Goal: Transaction & Acquisition: Obtain resource

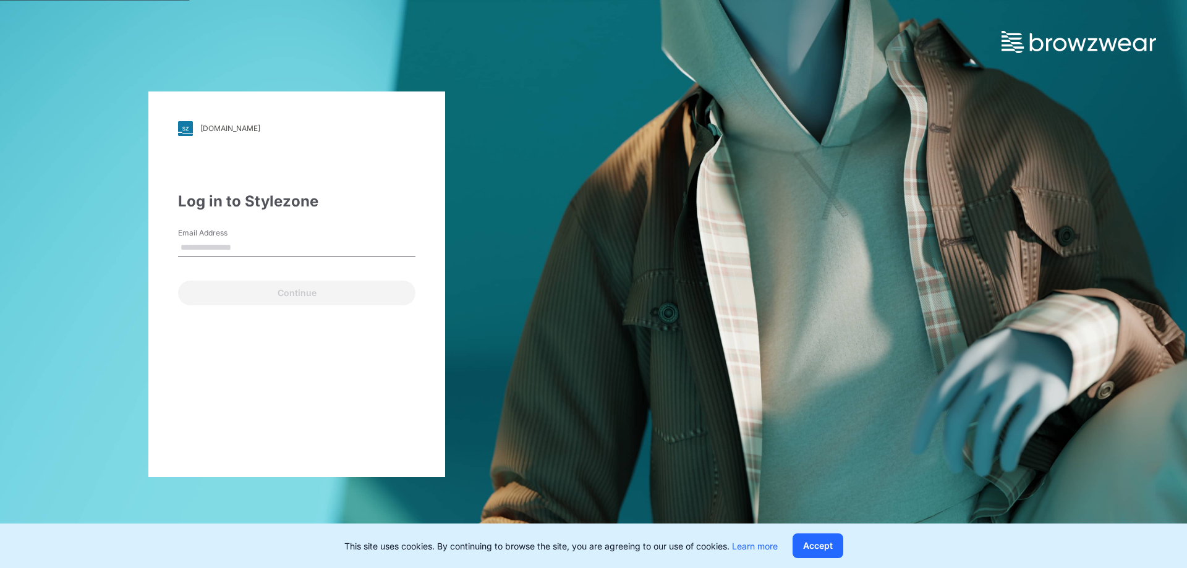
type input "**********"
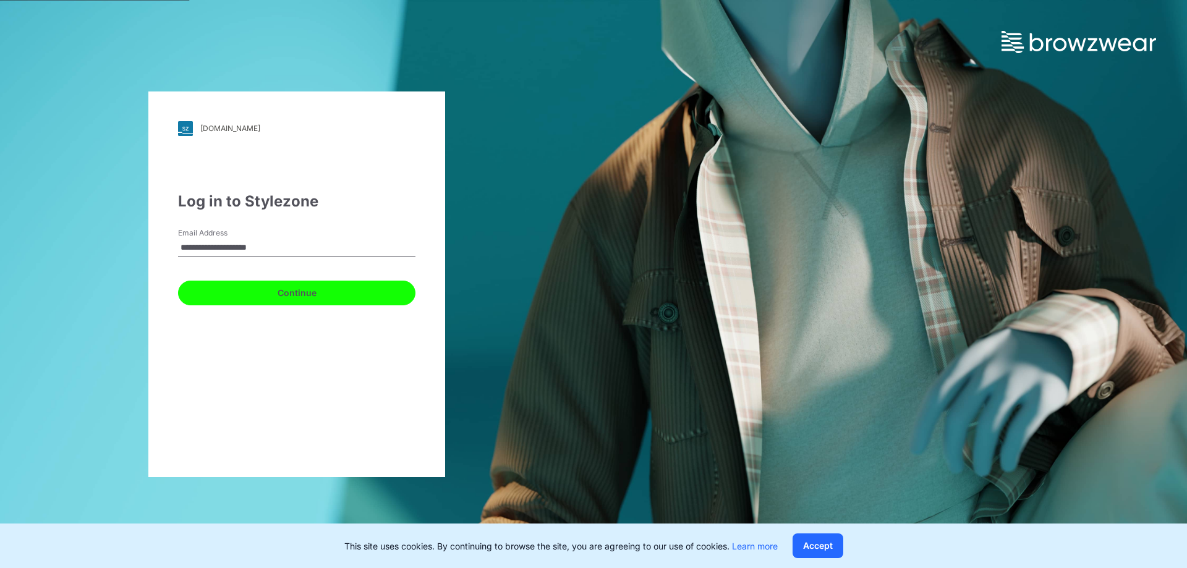
click at [298, 305] on button "Continue" at bounding box center [296, 293] width 237 height 25
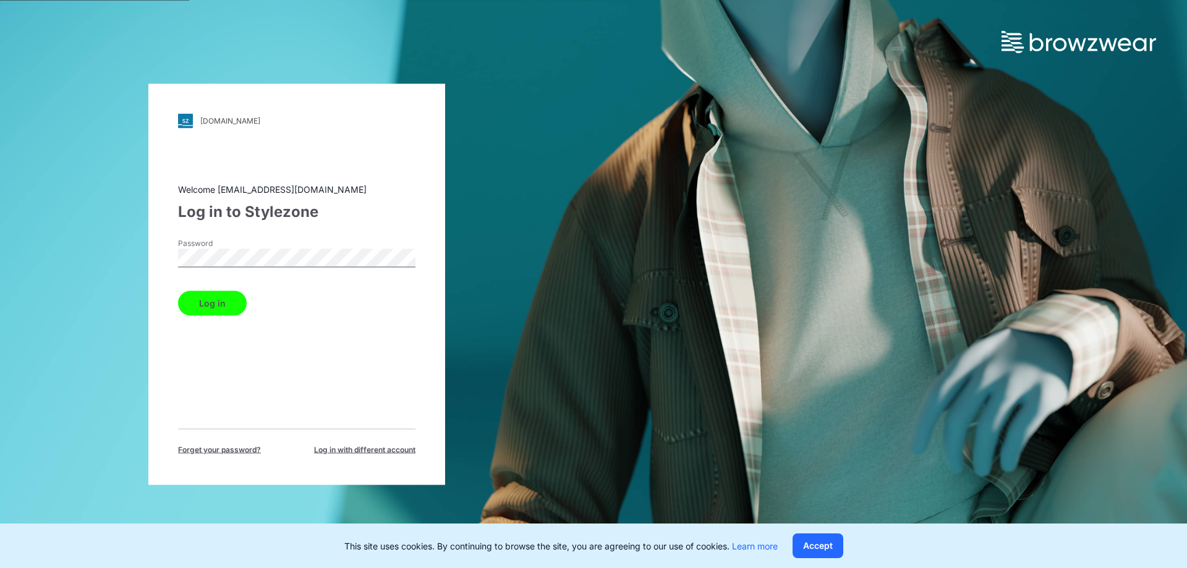
click at [205, 305] on button "Log in" at bounding box center [212, 303] width 69 height 25
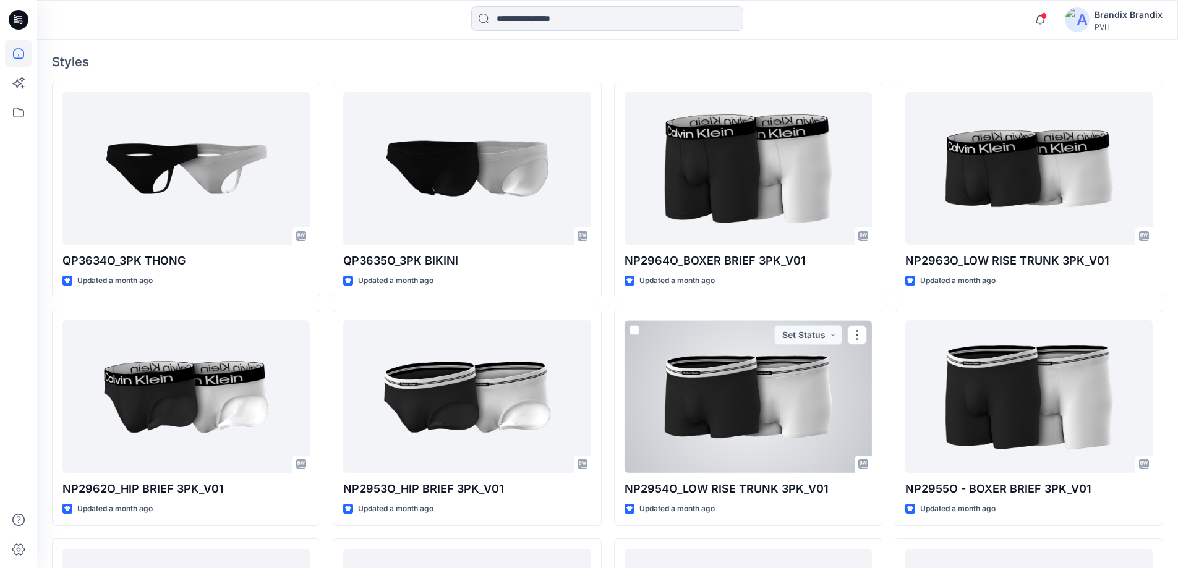
scroll to position [158, 0]
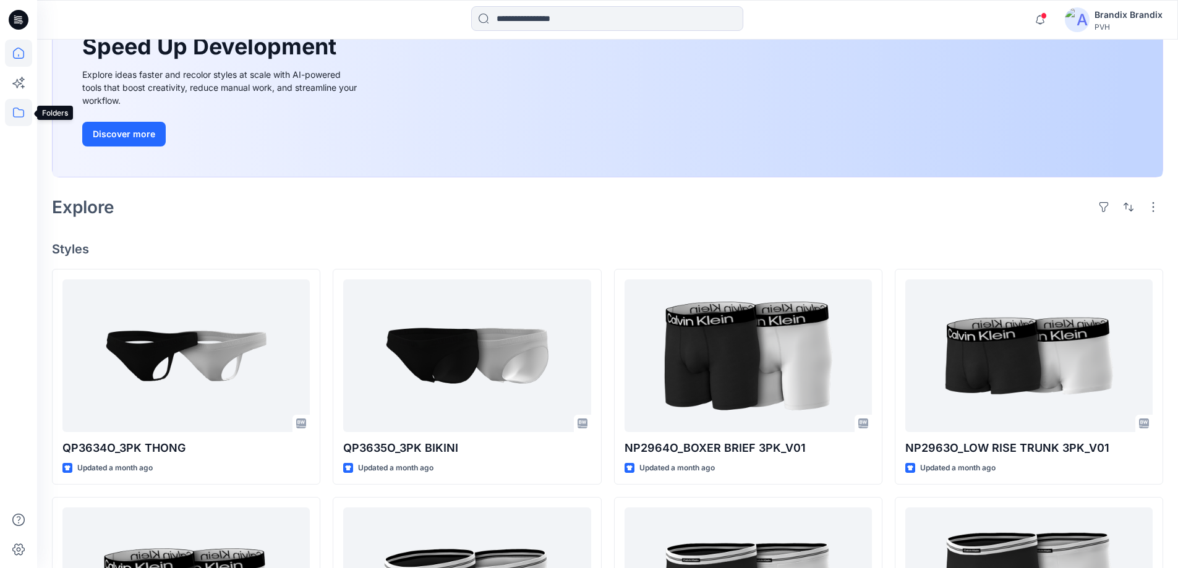
click at [23, 113] on icon at bounding box center [18, 112] width 27 height 27
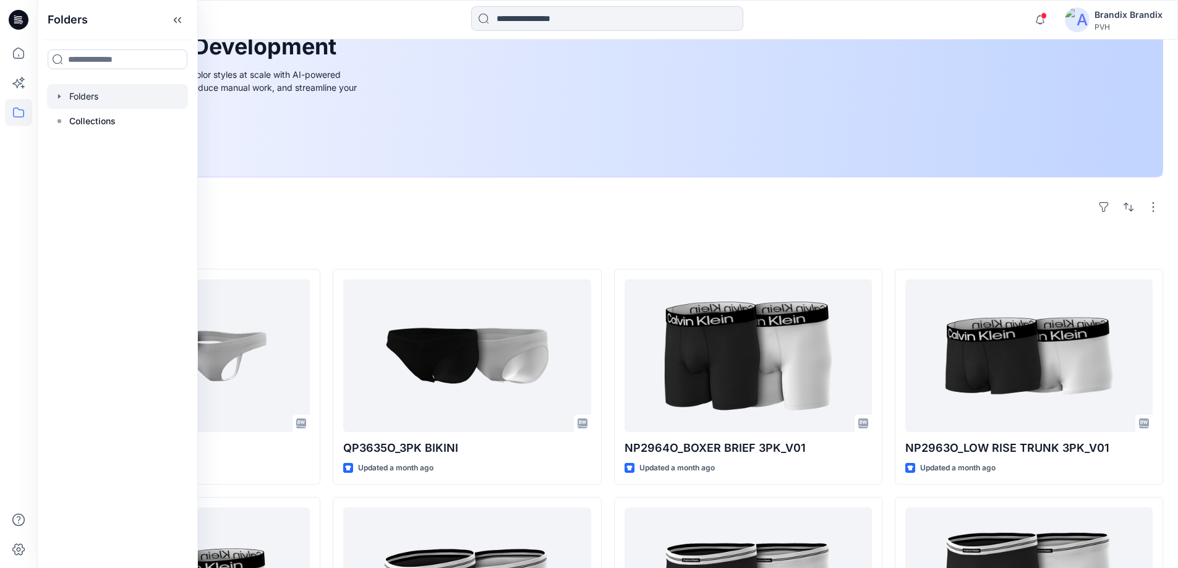
click at [62, 99] on icon "button" at bounding box center [59, 97] width 10 height 10
click at [83, 142] on div at bounding box center [117, 146] width 141 height 25
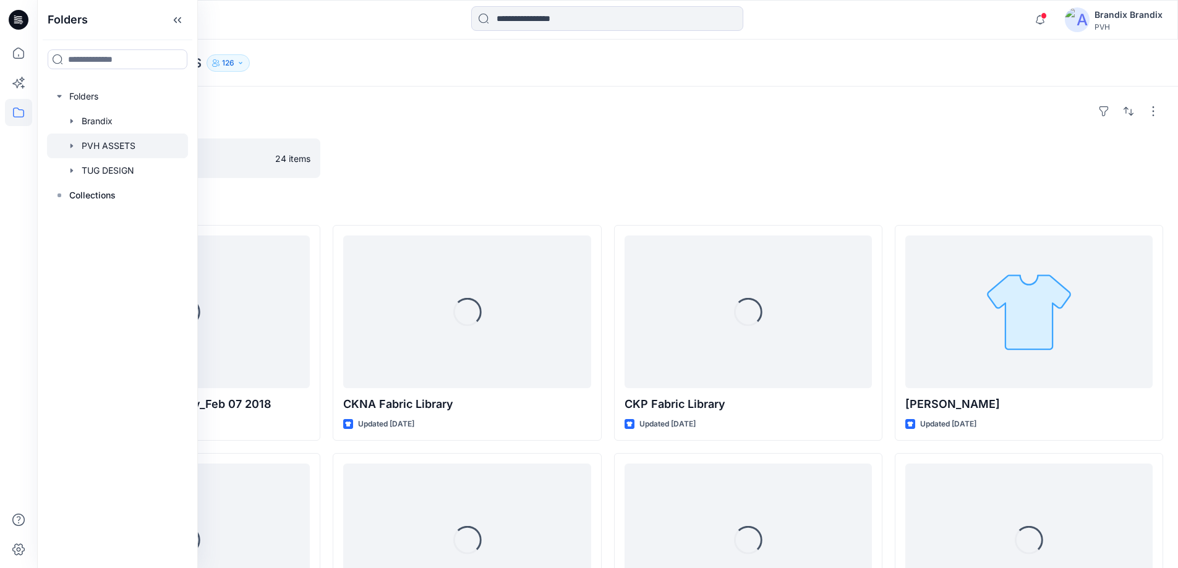
click at [428, 156] on div at bounding box center [467, 158] width 268 height 40
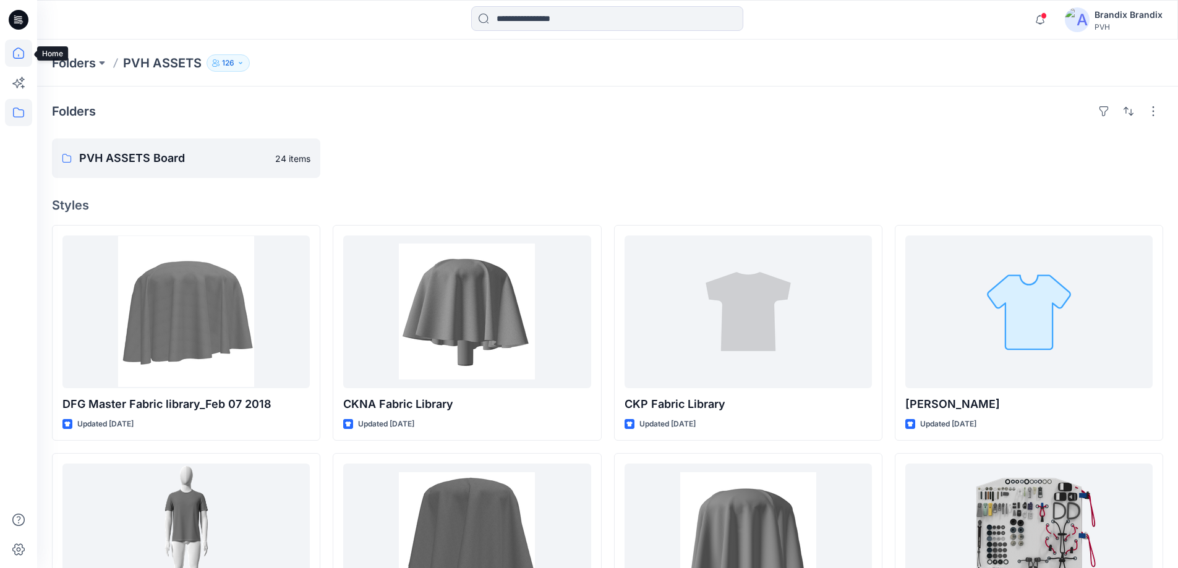
click at [14, 53] on icon at bounding box center [18, 53] width 27 height 27
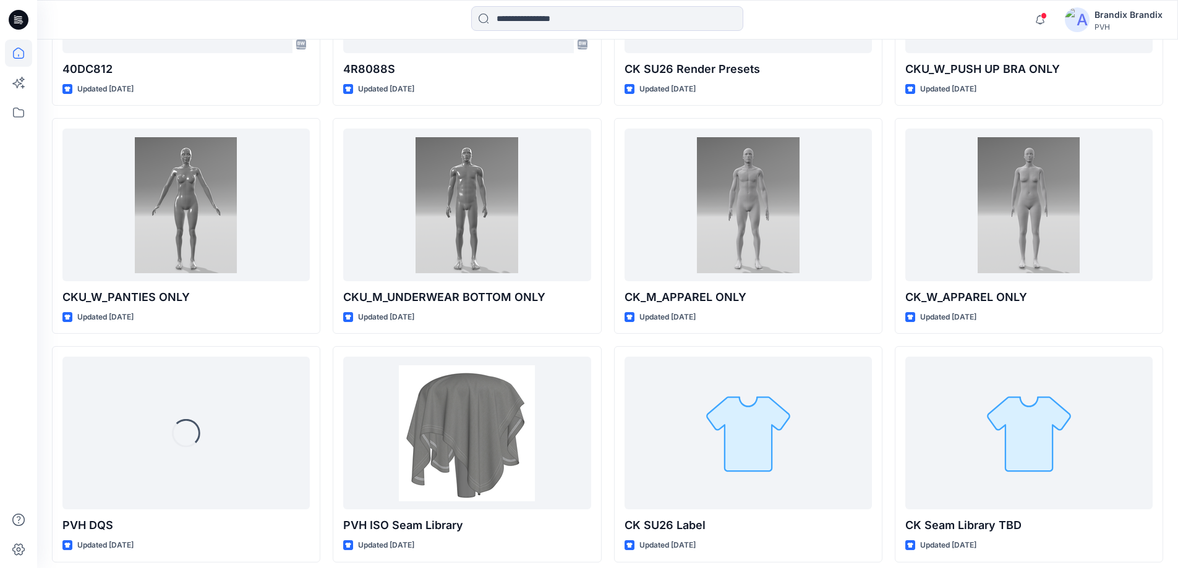
scroll to position [3892, 0]
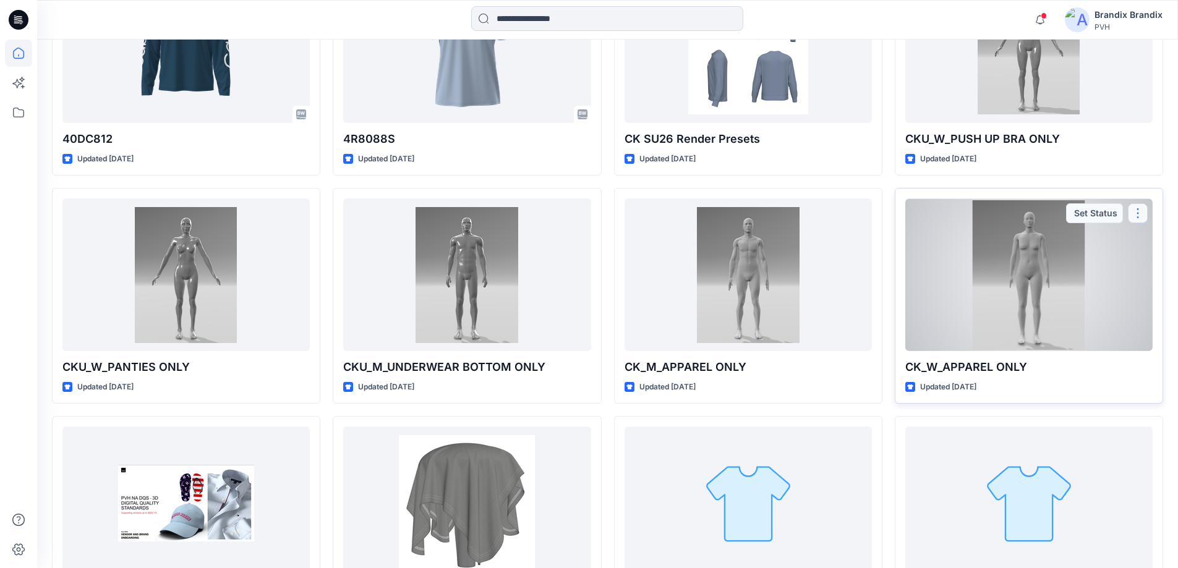
click at [1136, 219] on button "button" at bounding box center [1138, 213] width 20 height 20
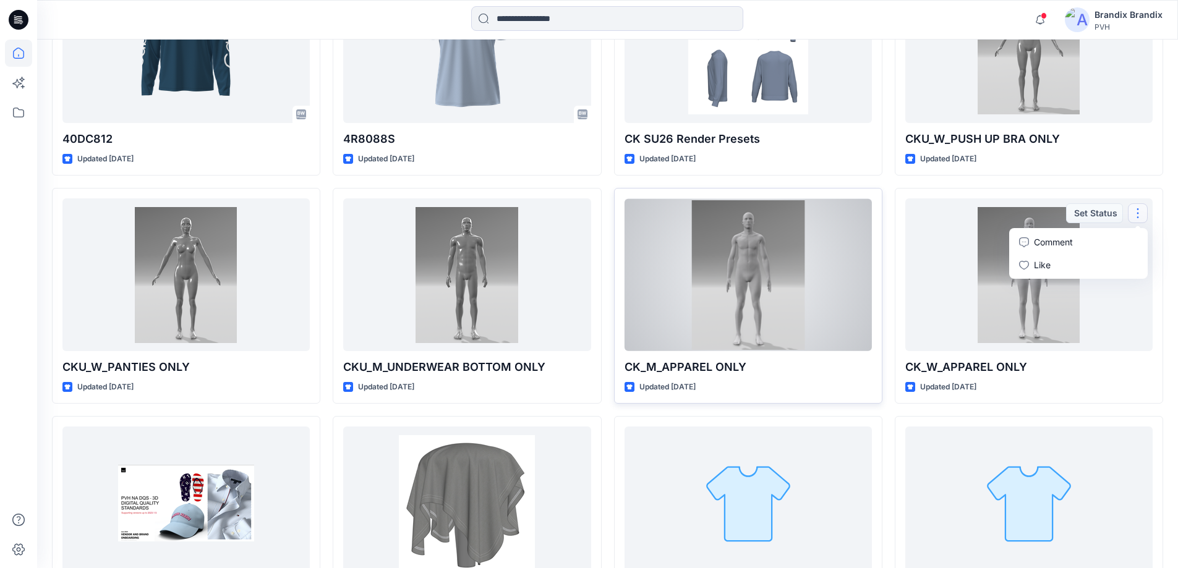
drag, startPoint x: 879, startPoint y: 271, endPoint x: 887, endPoint y: 274, distance: 8.4
click at [878, 272] on div "CK_M_APPAREL ONLY Updated [DATE] Set Status" at bounding box center [748, 296] width 268 height 216
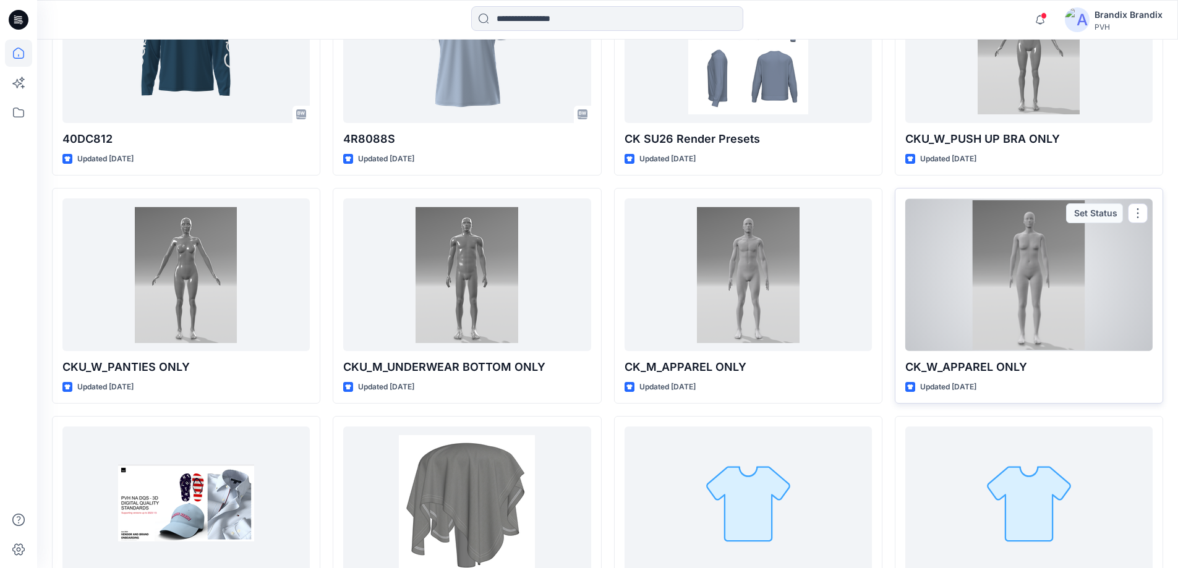
click at [937, 271] on div at bounding box center [1028, 274] width 247 height 153
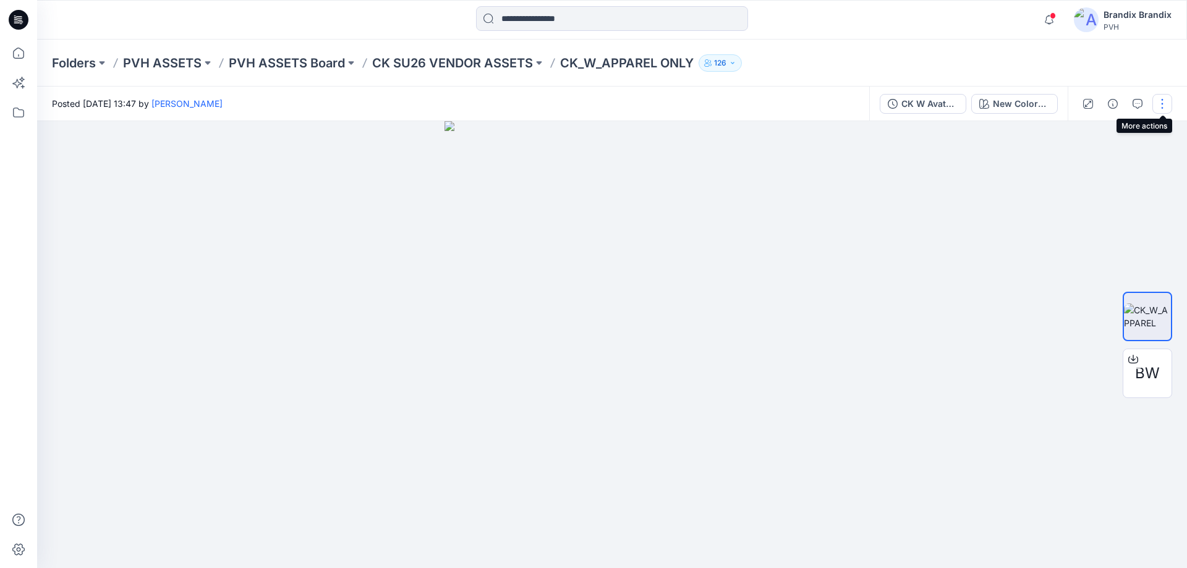
click at [1161, 104] on button "button" at bounding box center [1163, 104] width 20 height 20
drag, startPoint x: 994, startPoint y: 174, endPoint x: 963, endPoint y: 114, distance: 68.0
click at [993, 173] on div at bounding box center [612, 344] width 1150 height 447
click at [1161, 381] on div "BW" at bounding box center [1147, 373] width 49 height 49
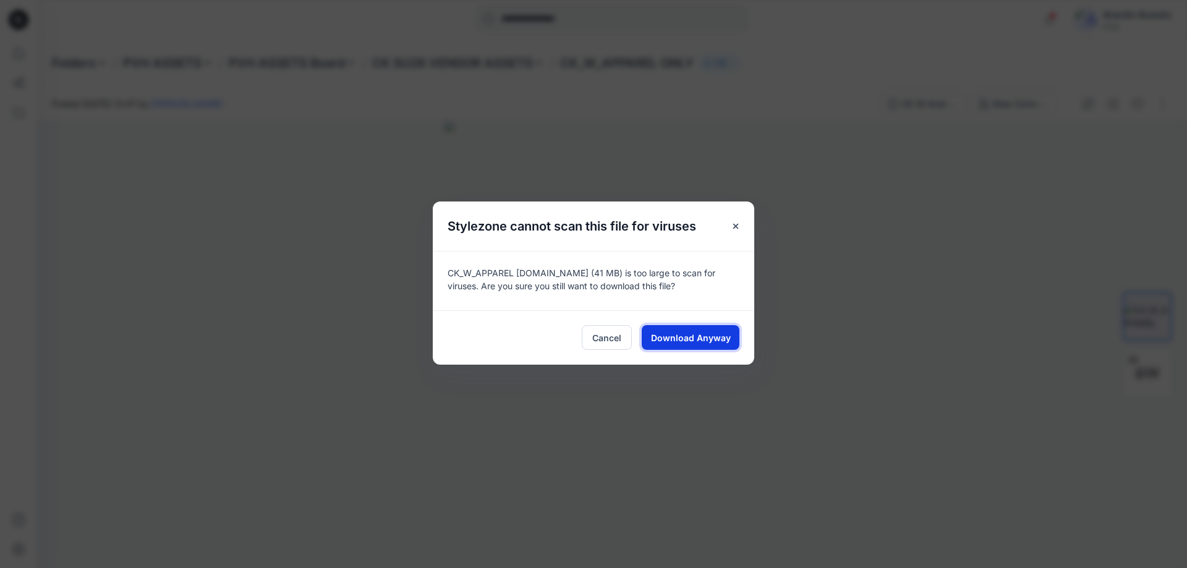
click at [702, 344] on button "Download Anyway" at bounding box center [691, 337] width 98 height 25
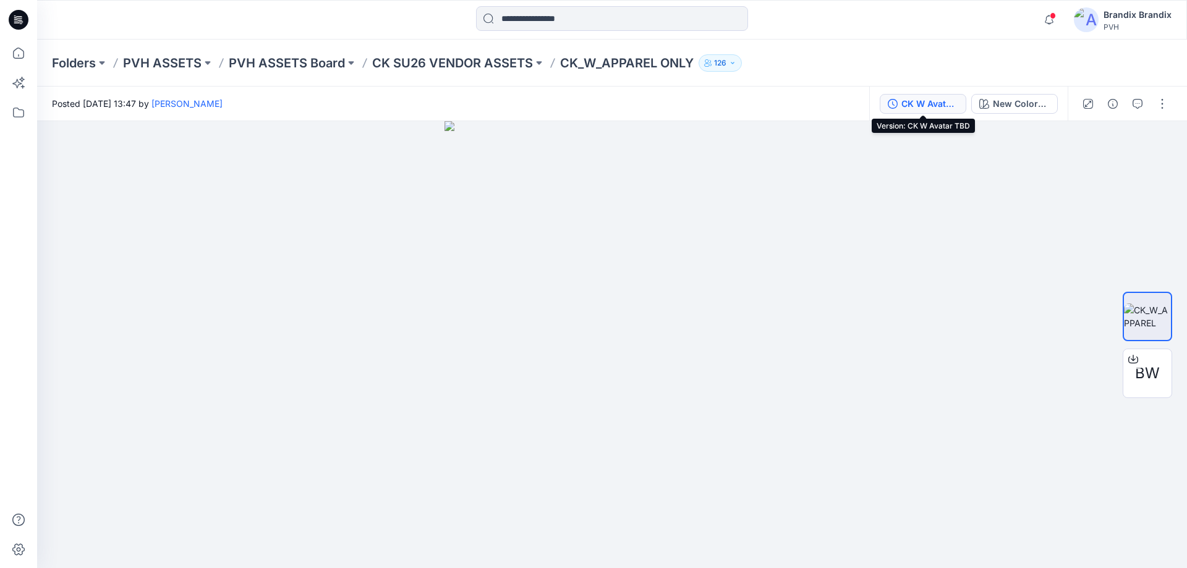
click at [942, 110] on div "CK W Avatar TBD" at bounding box center [929, 104] width 57 height 14
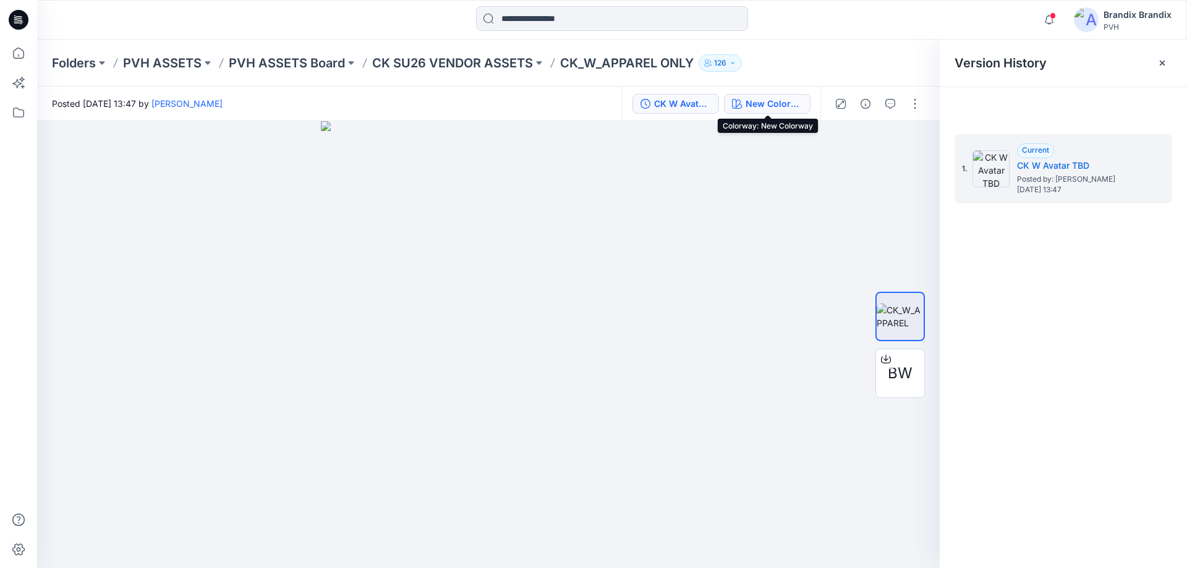
click at [789, 104] on div "New Colorway" at bounding box center [774, 104] width 57 height 14
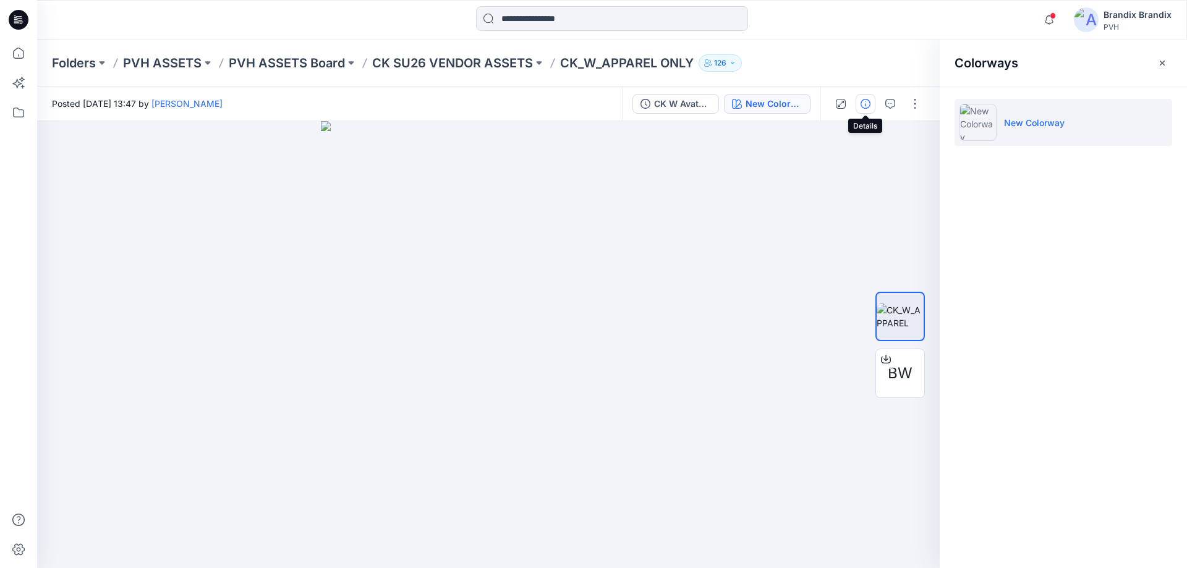
click at [858, 104] on button "button" at bounding box center [866, 104] width 20 height 20
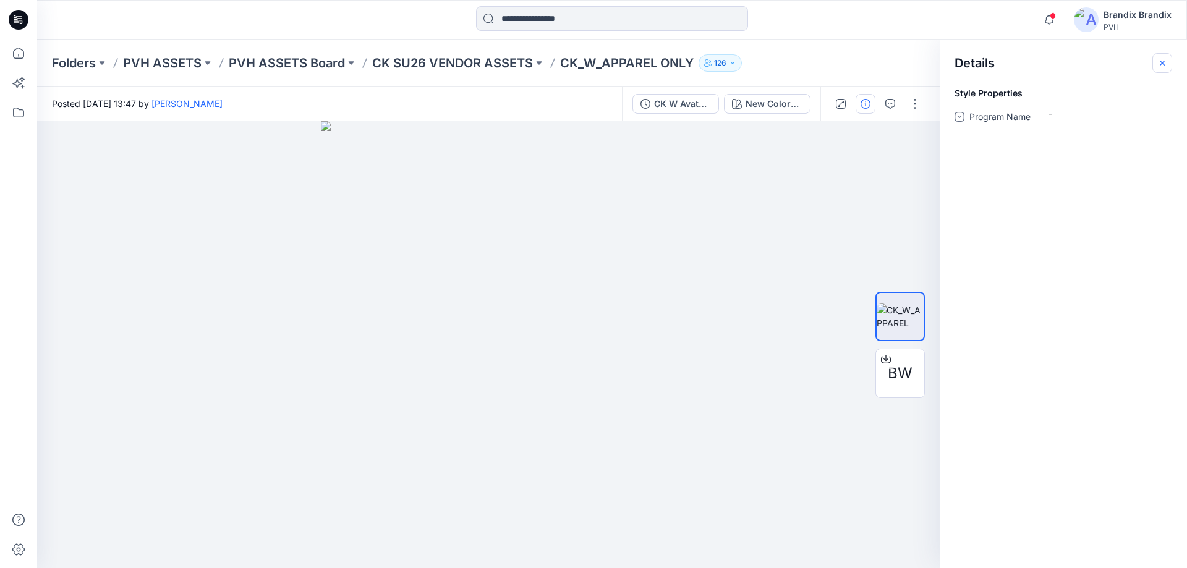
click at [1166, 54] on button "button" at bounding box center [1163, 63] width 20 height 20
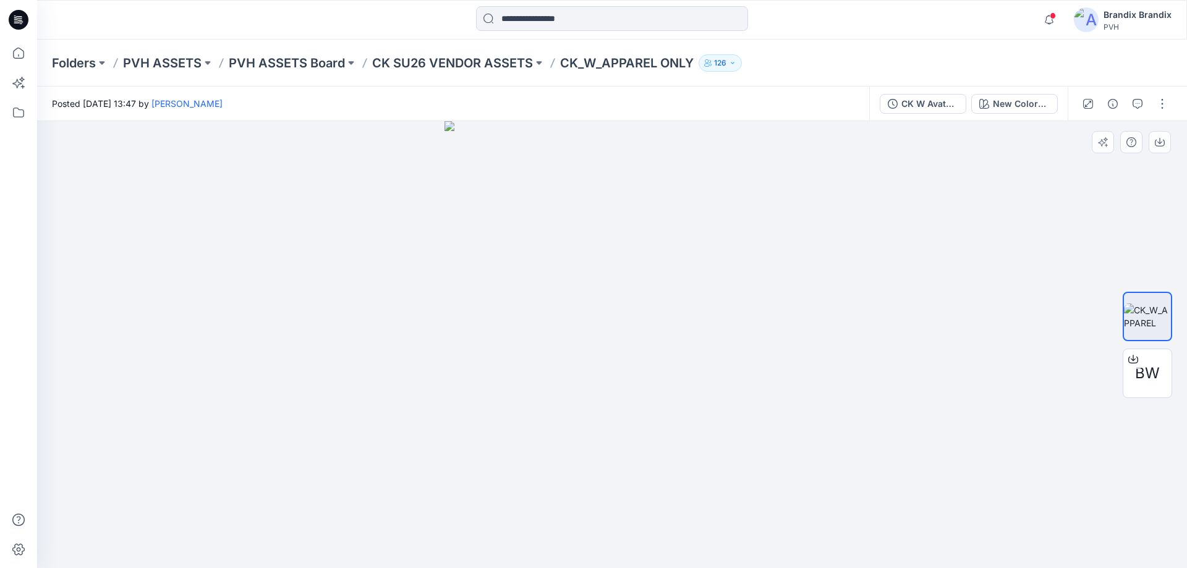
click at [1049, 375] on div at bounding box center [612, 344] width 1150 height 447
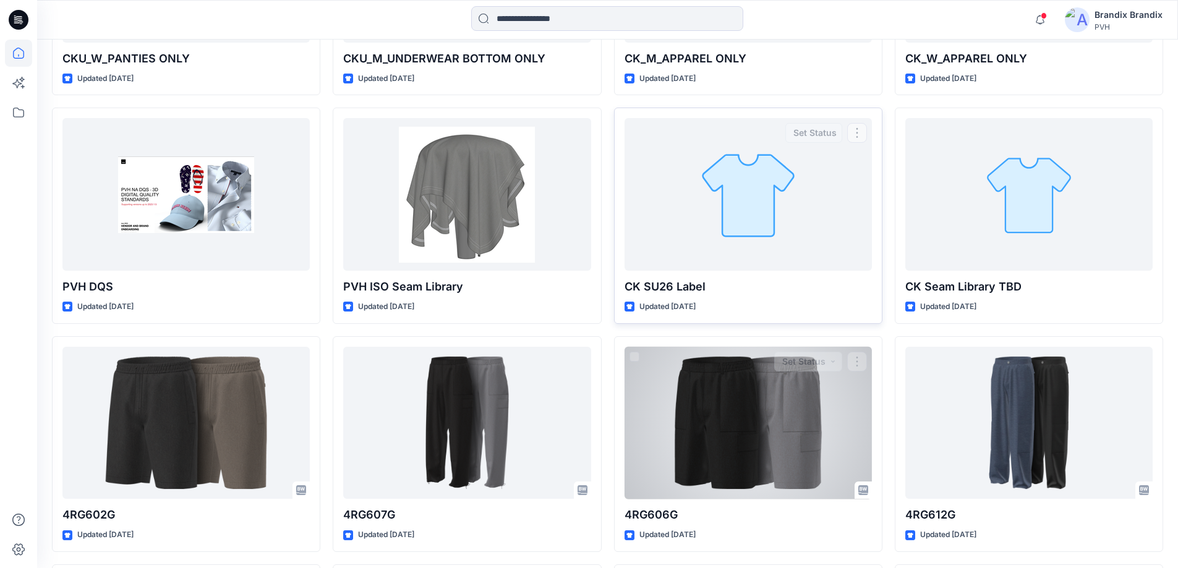
scroll to position [4201, 0]
